Goal: Find specific page/section: Find specific page/section

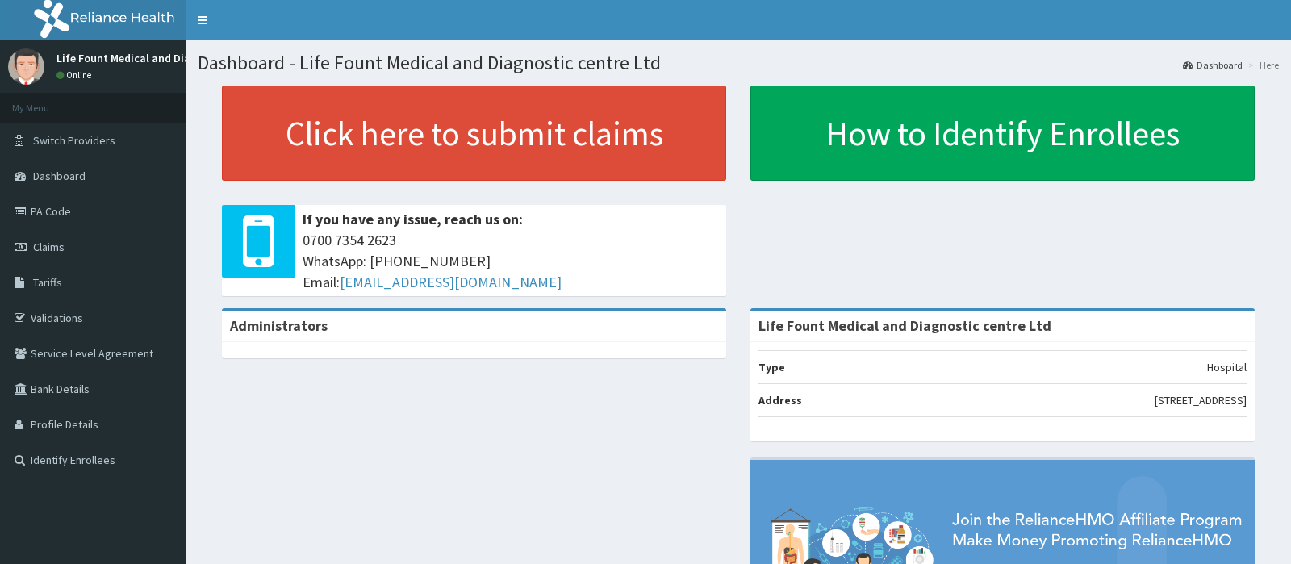
click at [47, 284] on span "Tariffs" at bounding box center [47, 282] width 29 height 15
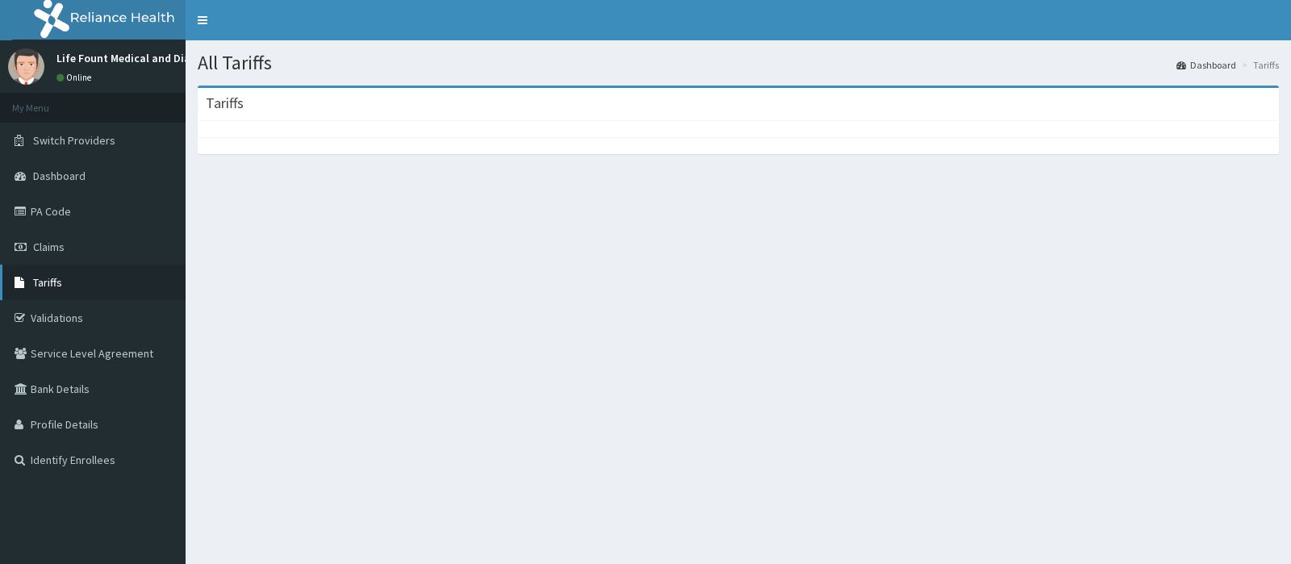
click at [34, 278] on span "Tariffs" at bounding box center [47, 282] width 29 height 15
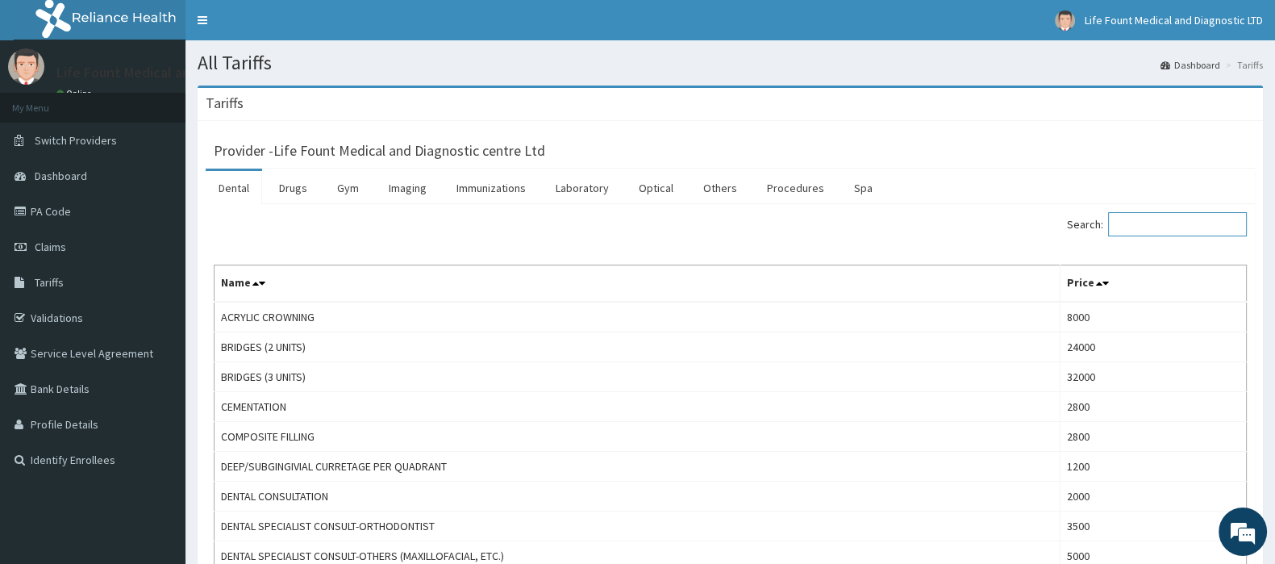
click at [1137, 223] on input "Search:" at bounding box center [1177, 224] width 139 height 24
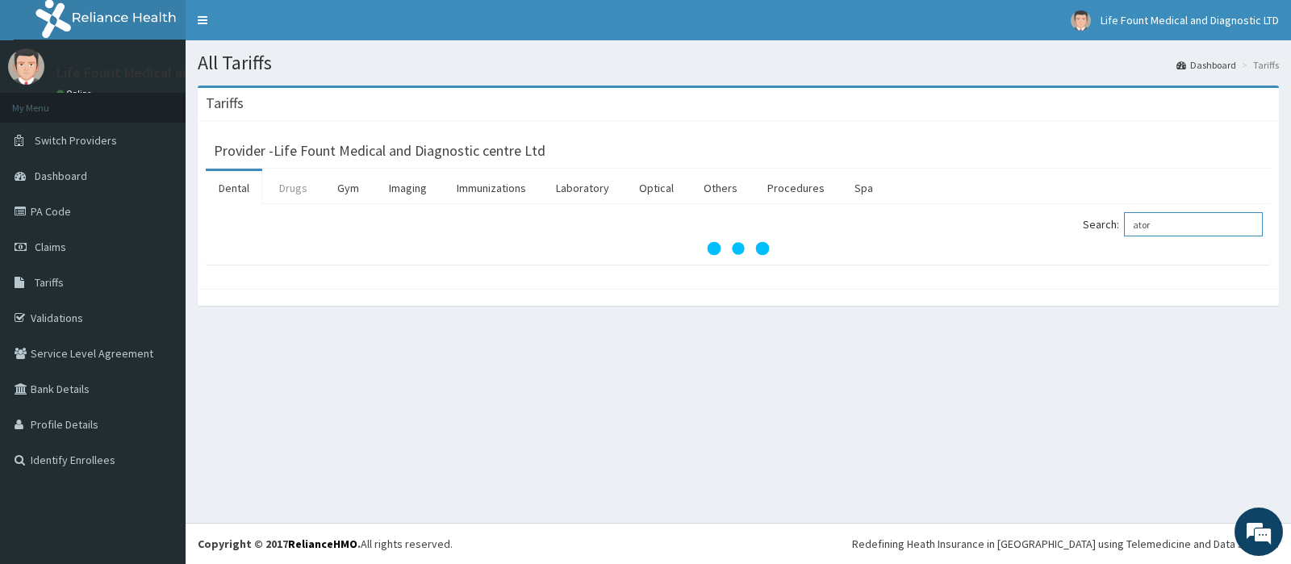
type input "ator"
click at [286, 187] on link "Drugs" at bounding box center [293, 188] width 54 height 34
click at [1166, 227] on input "Search:" at bounding box center [1193, 224] width 139 height 24
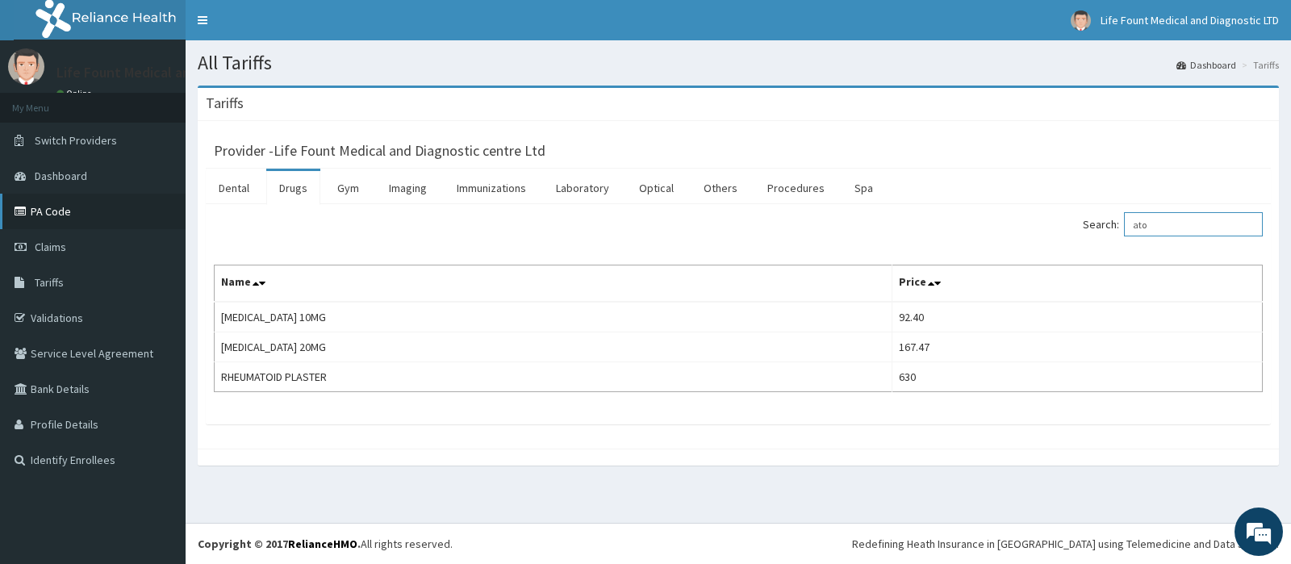
type input "ato"
click at [57, 207] on link "PA Code" at bounding box center [93, 211] width 186 height 35
